Goal: Information Seeking & Learning: Find specific fact

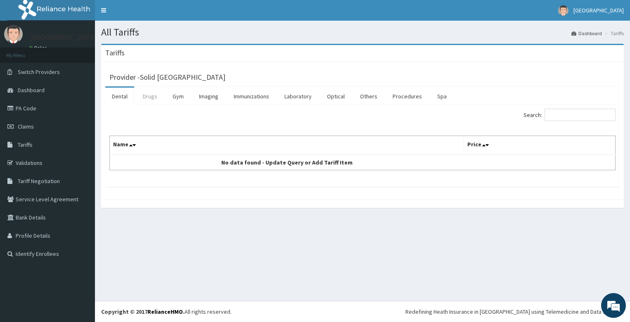
click at [157, 95] on link "Drugs" at bounding box center [150, 96] width 28 height 17
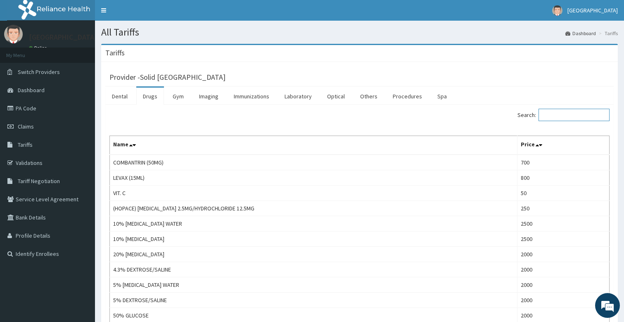
click at [562, 116] on input "Search:" at bounding box center [574, 115] width 71 height 12
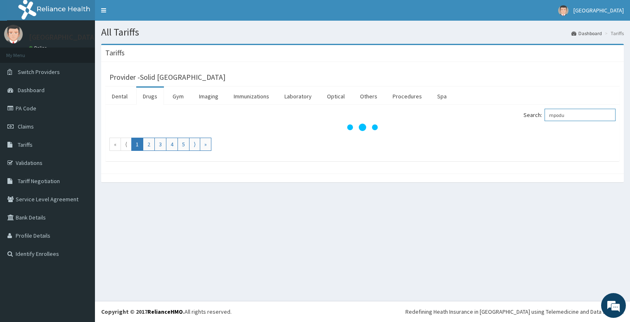
click at [559, 117] on input "mpodu" at bounding box center [580, 115] width 71 height 12
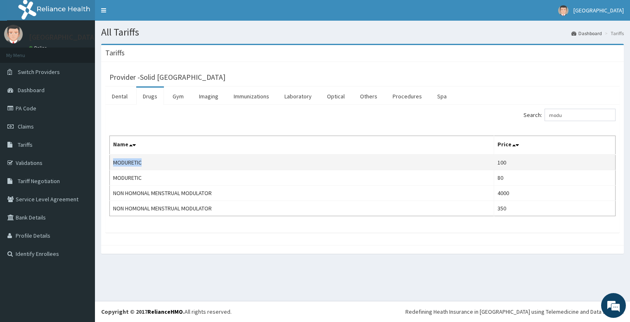
drag, startPoint x: 157, startPoint y: 164, endPoint x: 114, endPoint y: 159, distance: 43.2
click at [114, 159] on td "MODURETIC" at bounding box center [302, 162] width 385 height 16
copy td "MODURETIC"
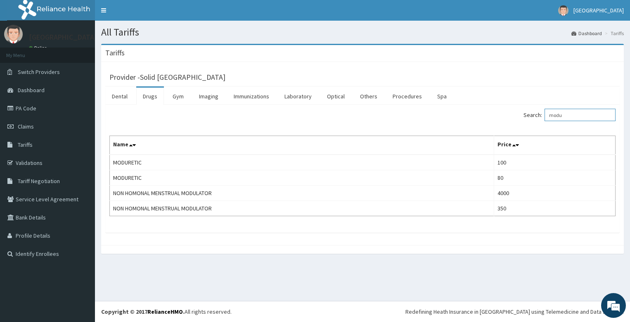
drag, startPoint x: 574, startPoint y: 112, endPoint x: 517, endPoint y: 114, distance: 57.0
click at [517, 114] on div "Search: [PERSON_NAME]" at bounding box center [492, 116] width 247 height 14
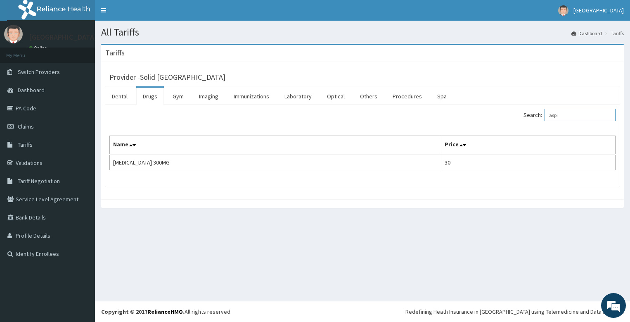
drag, startPoint x: 581, startPoint y: 113, endPoint x: 548, endPoint y: 114, distance: 32.7
click at [548, 114] on input "aspi" at bounding box center [580, 115] width 71 height 12
drag, startPoint x: 577, startPoint y: 114, endPoint x: 525, endPoint y: 114, distance: 52.5
click at [525, 114] on label "Search: vas" at bounding box center [570, 115] width 92 height 12
type input "s"
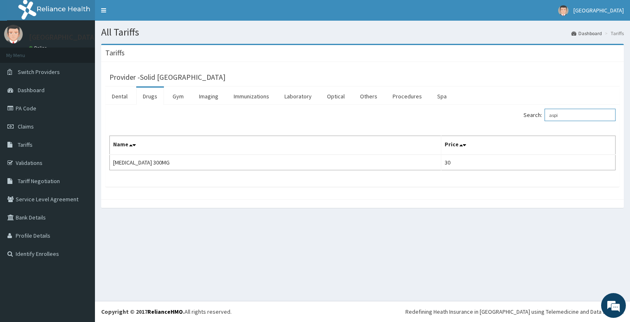
drag, startPoint x: 575, startPoint y: 116, endPoint x: 504, endPoint y: 115, distance: 71.0
click at [504, 115] on div "Search: aspi" at bounding box center [492, 116] width 247 height 14
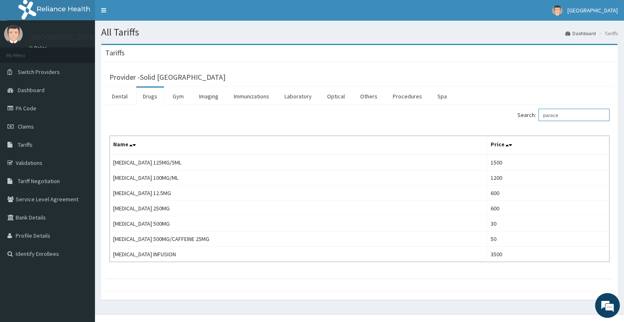
drag, startPoint x: 580, startPoint y: 111, endPoint x: 520, endPoint y: 120, distance: 61.3
click at [520, 120] on label "Search: parace" at bounding box center [564, 115] width 92 height 12
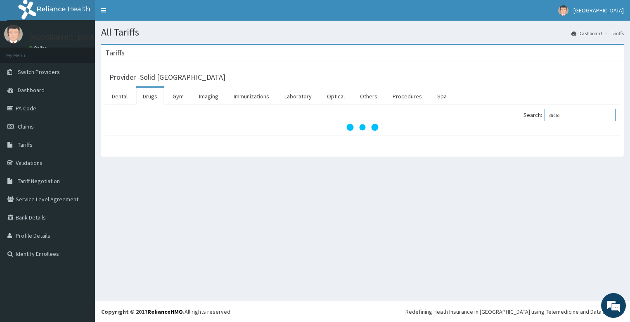
type input "diclo"
